Goal: Task Accomplishment & Management: Use online tool/utility

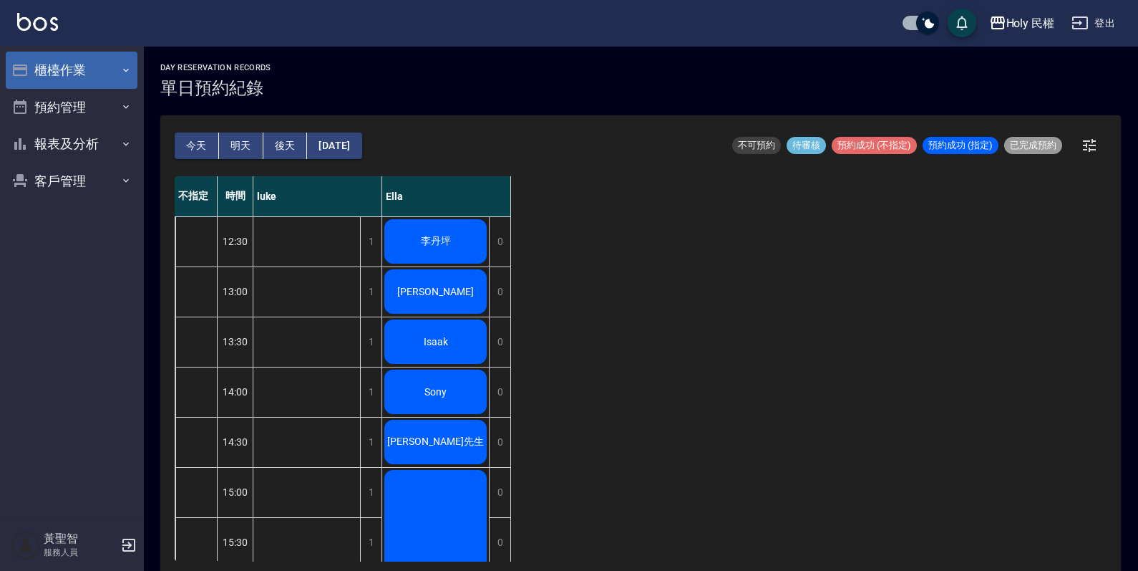
click at [68, 62] on button "櫃檯作業" at bounding box center [72, 70] width 132 height 37
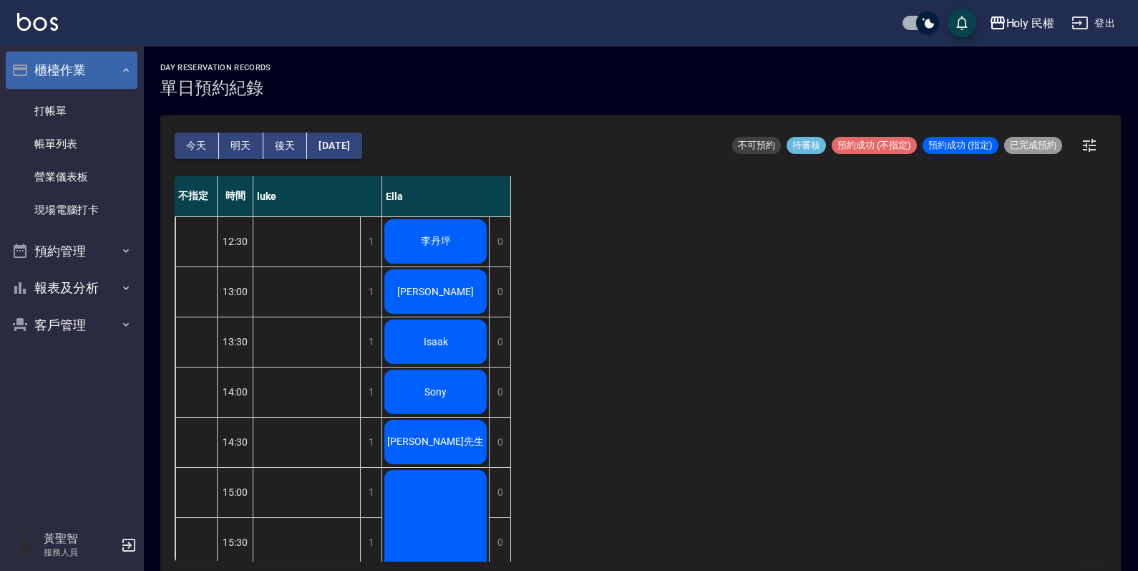
drag, startPoint x: 64, startPoint y: 107, endPoint x: 64, endPoint y: 73, distance: 34.4
click at [64, 107] on link "打帳單" at bounding box center [72, 111] width 132 height 33
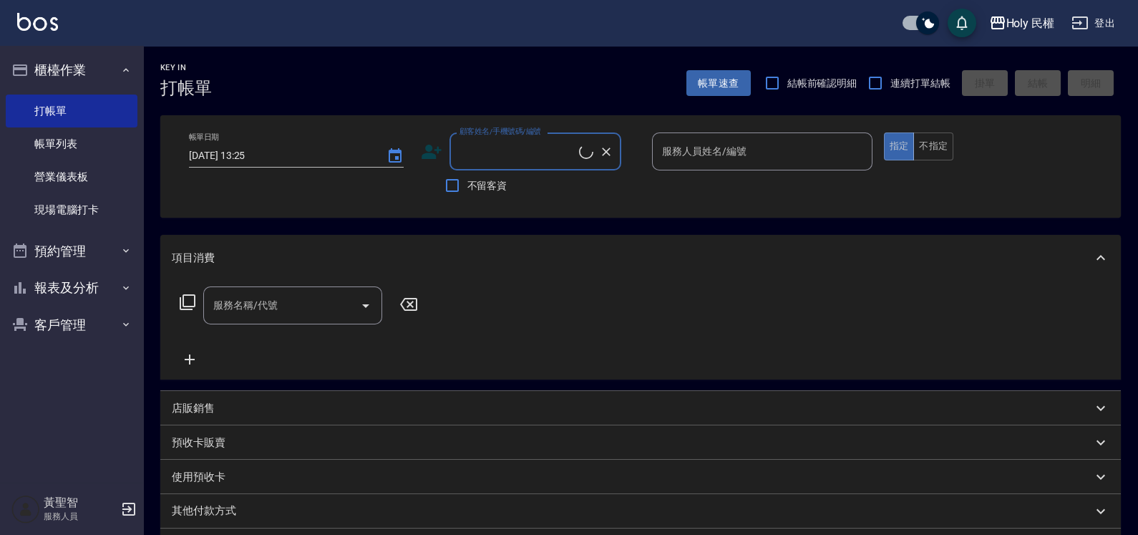
click at [503, 150] on input "顧客姓名/手機號碼/編號" at bounding box center [517, 151] width 123 height 25
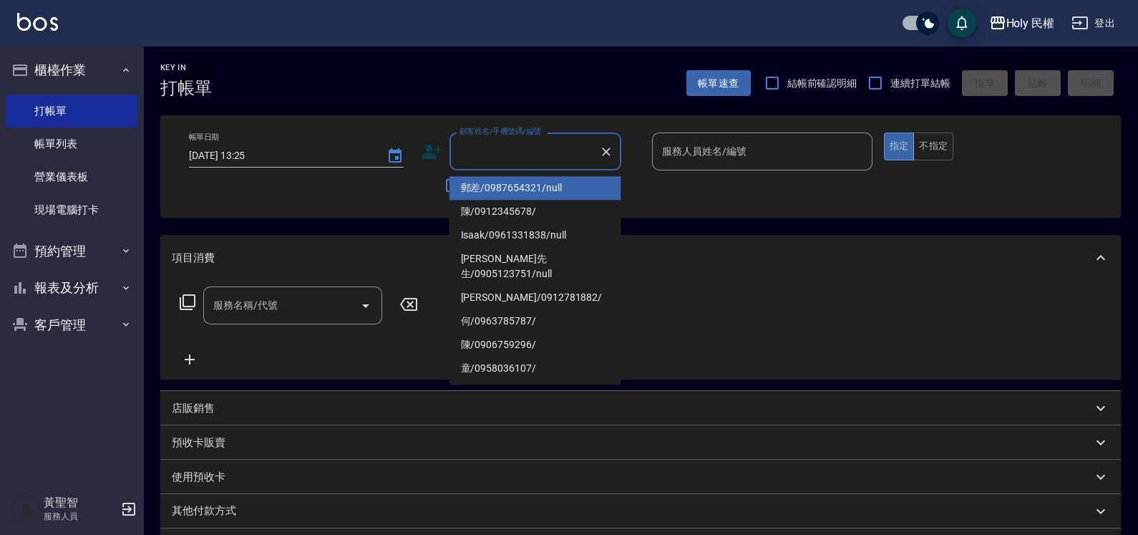
type input "ㄢ"
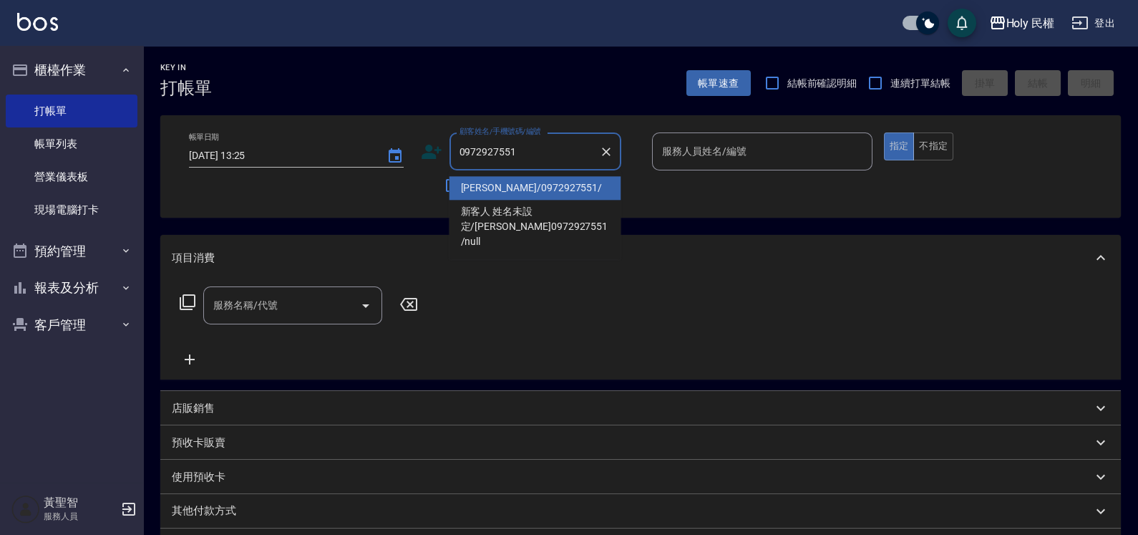
click at [496, 185] on li "[PERSON_NAME]/0972927551/" at bounding box center [536, 188] width 172 height 24
type input "[PERSON_NAME]/0972927551/"
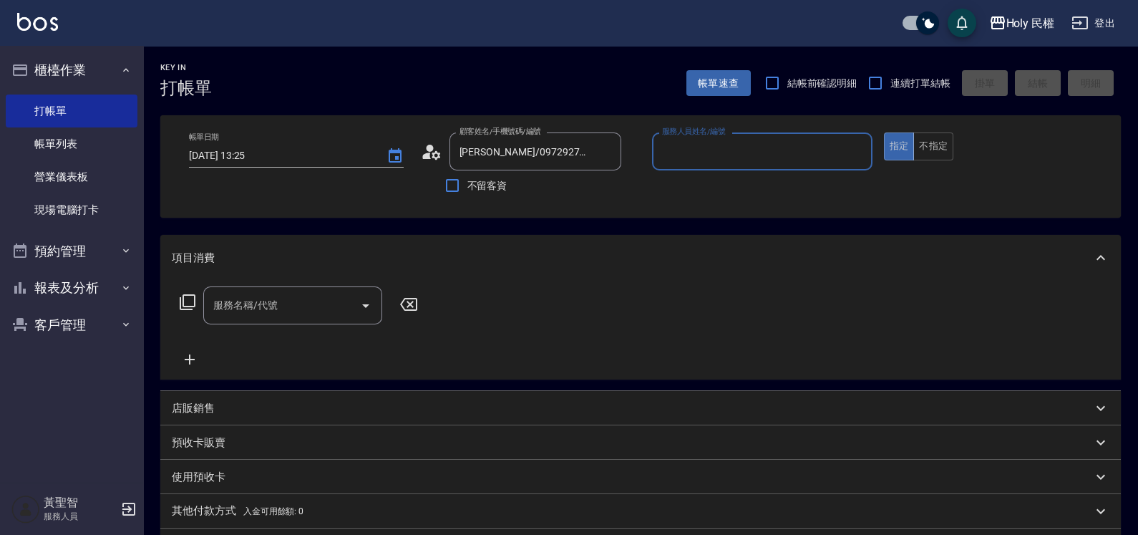
click at [694, 155] on input "服務人員姓名/編號" at bounding box center [763, 151] width 208 height 25
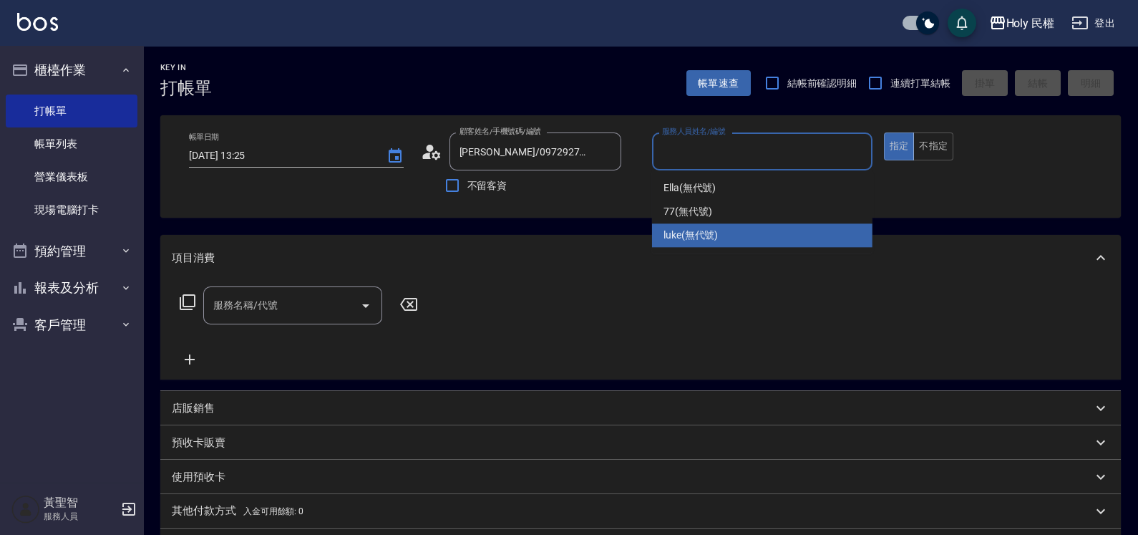
click at [709, 230] on span "luke (無代號)" at bounding box center [691, 235] width 55 height 15
type input "luke(無代號)"
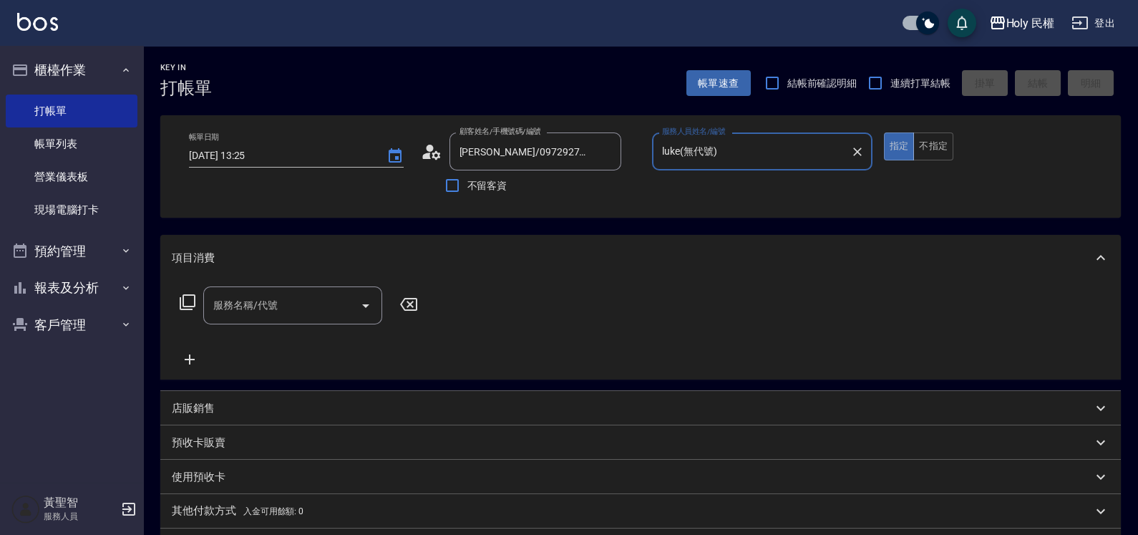
click at [283, 301] on input "服務名稱/代號" at bounding box center [282, 305] width 145 height 25
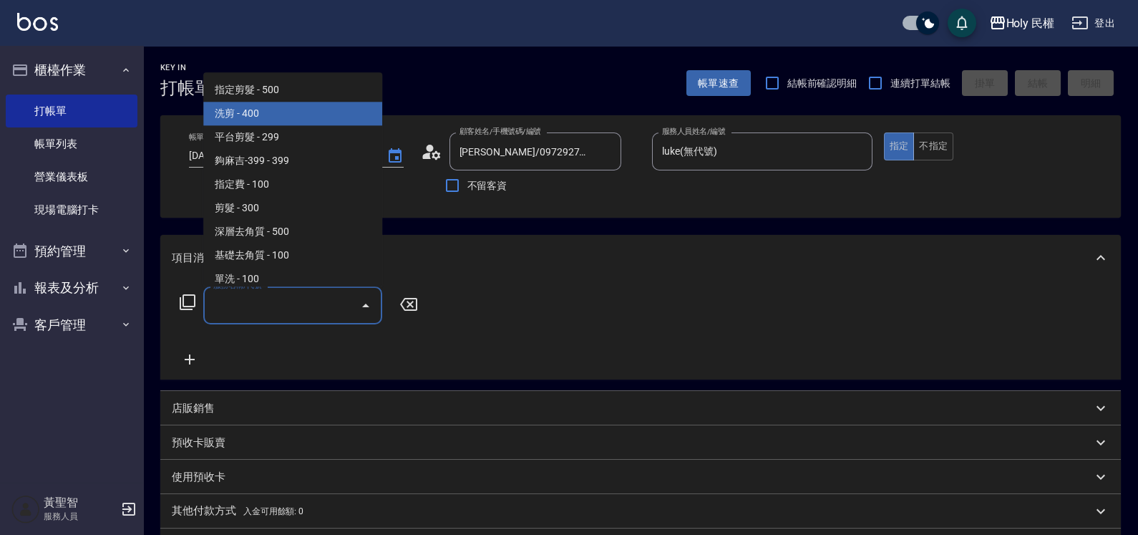
click at [258, 115] on span "洗剪 - 400" at bounding box center [292, 114] width 179 height 24
type input "洗剪(3)"
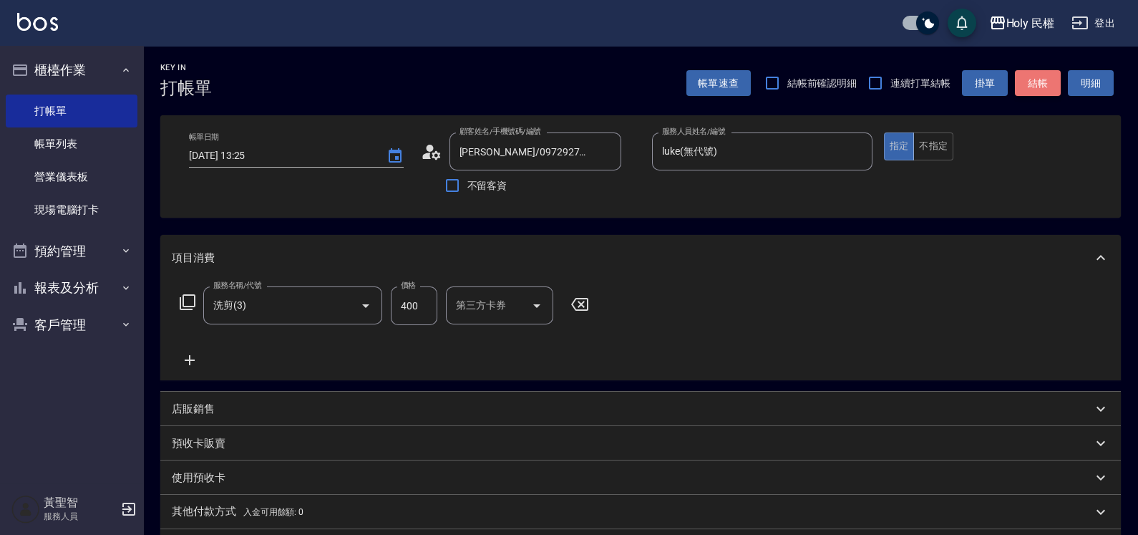
click at [1040, 82] on button "結帳" at bounding box center [1038, 83] width 46 height 26
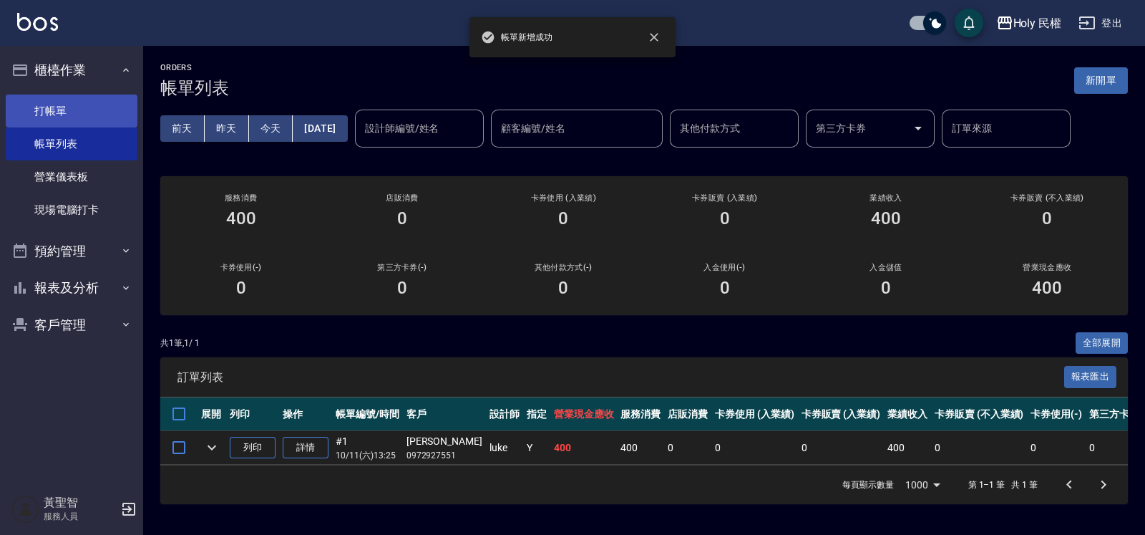
click at [54, 121] on link "打帳單" at bounding box center [72, 111] width 132 height 33
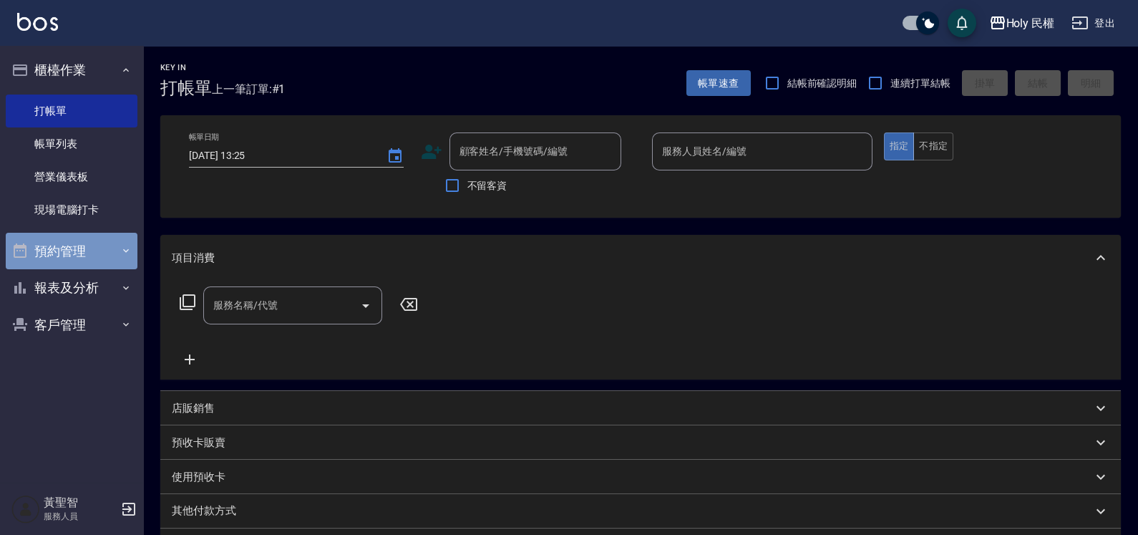
click at [64, 247] on button "預約管理" at bounding box center [72, 251] width 132 height 37
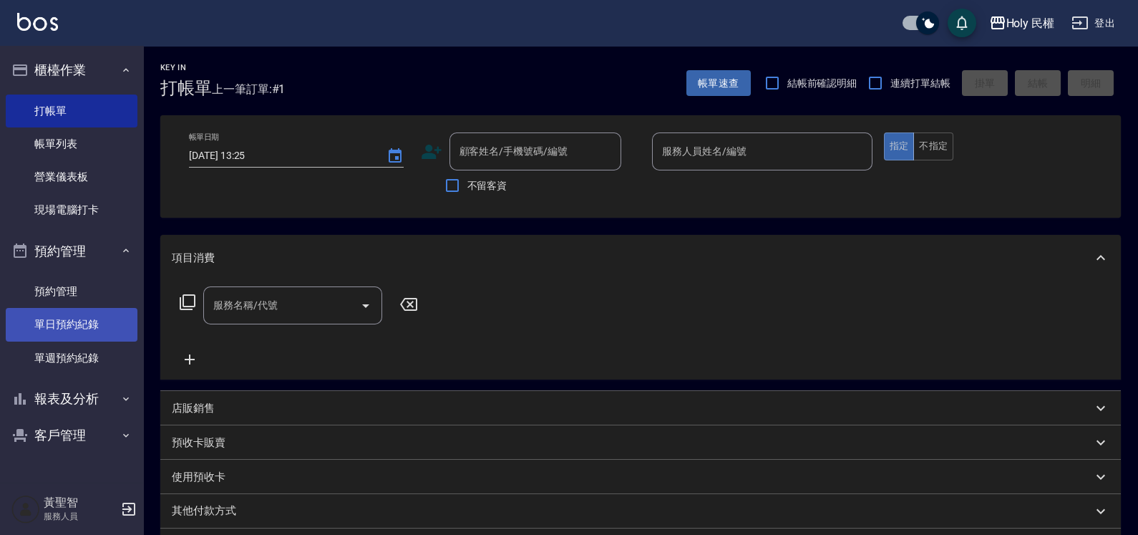
click at [72, 321] on link "單日預約紀錄" at bounding box center [72, 324] width 132 height 33
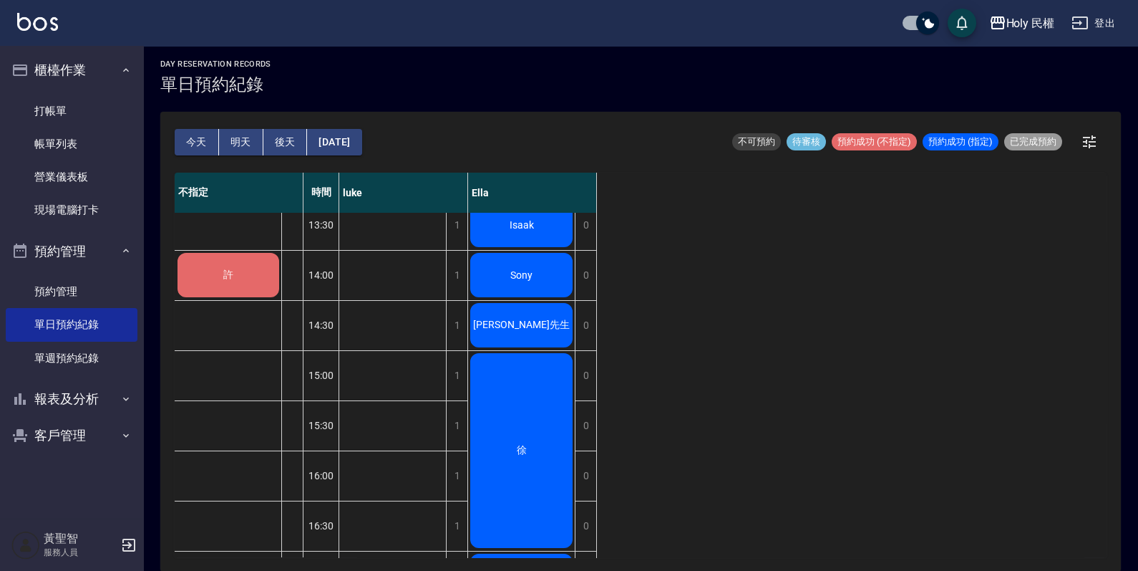
scroll to position [292, 0]
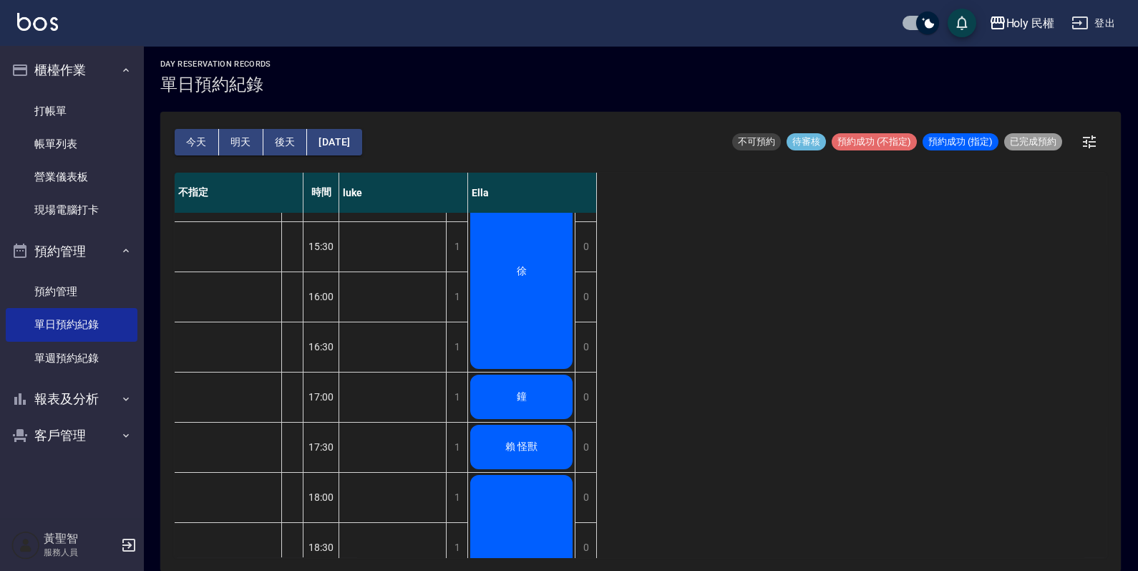
click at [553, 307] on div "徐" at bounding box center [521, 271] width 107 height 199
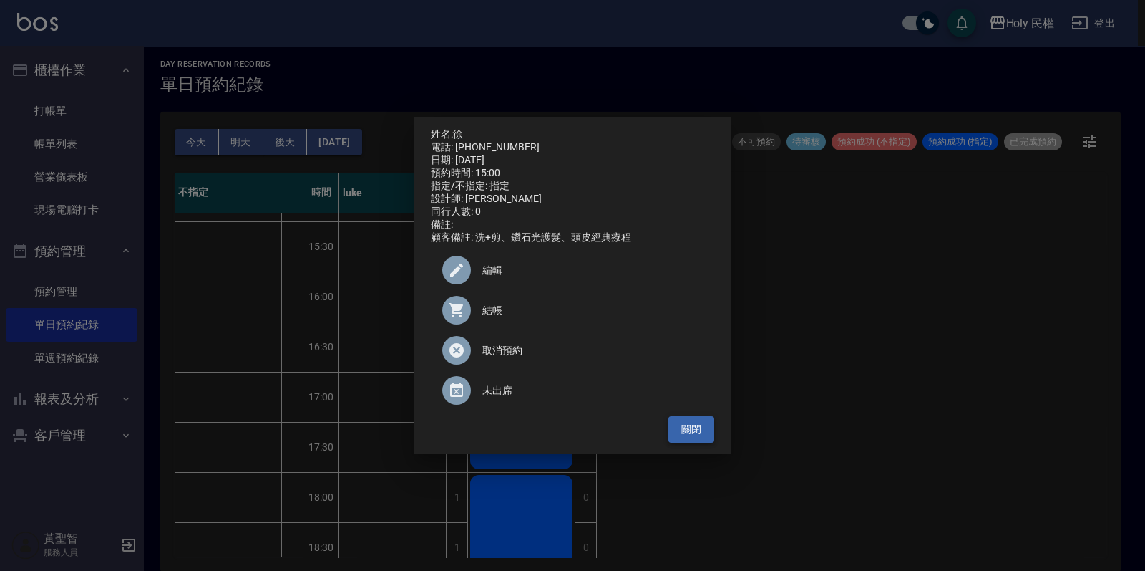
click at [709, 426] on button "關閉" at bounding box center [692, 429] width 46 height 26
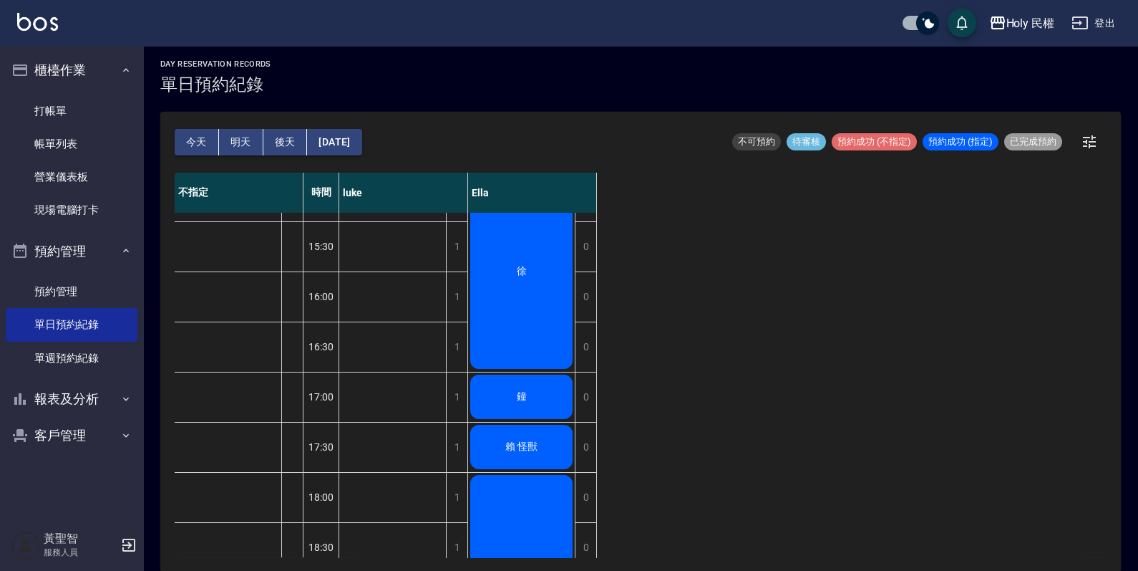
click at [538, 510] on div "曾" at bounding box center [521, 572] width 107 height 199
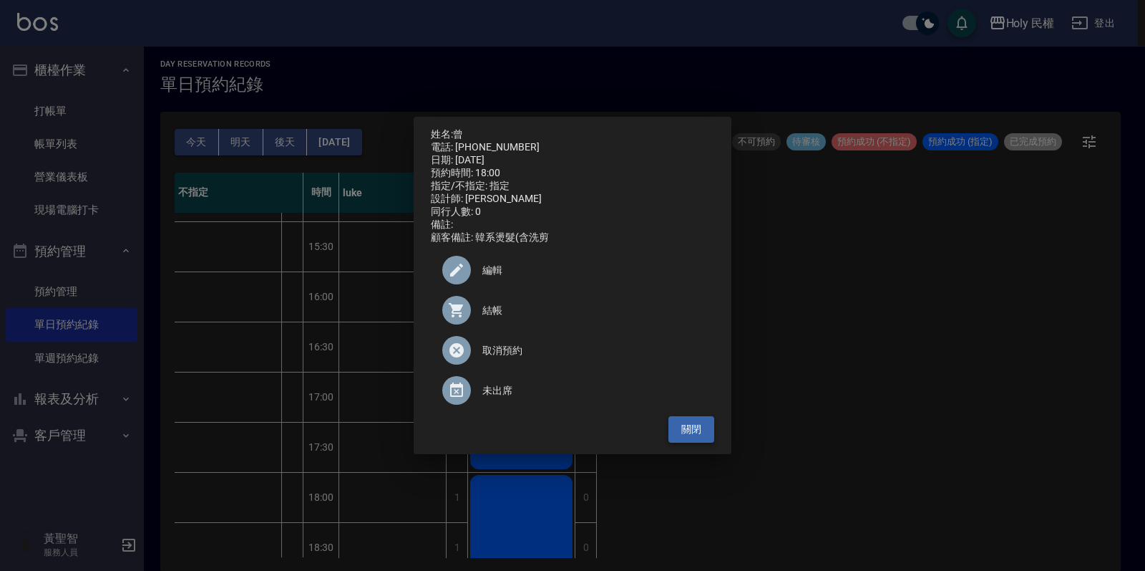
click at [690, 435] on button "關閉" at bounding box center [692, 429] width 46 height 26
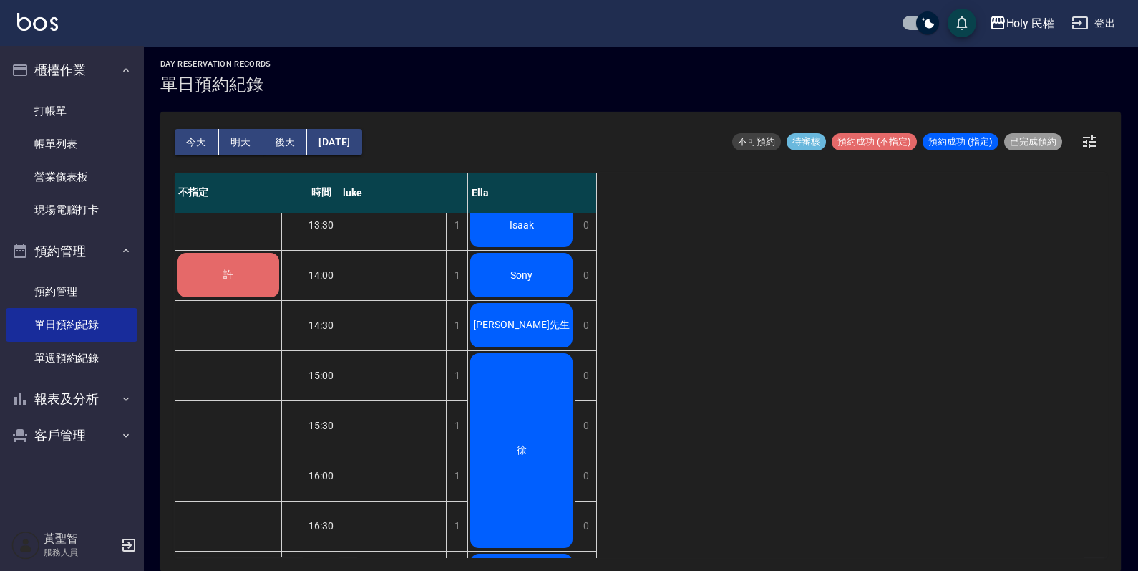
scroll to position [0, 0]
